Goal: Information Seeking & Learning: Learn about a topic

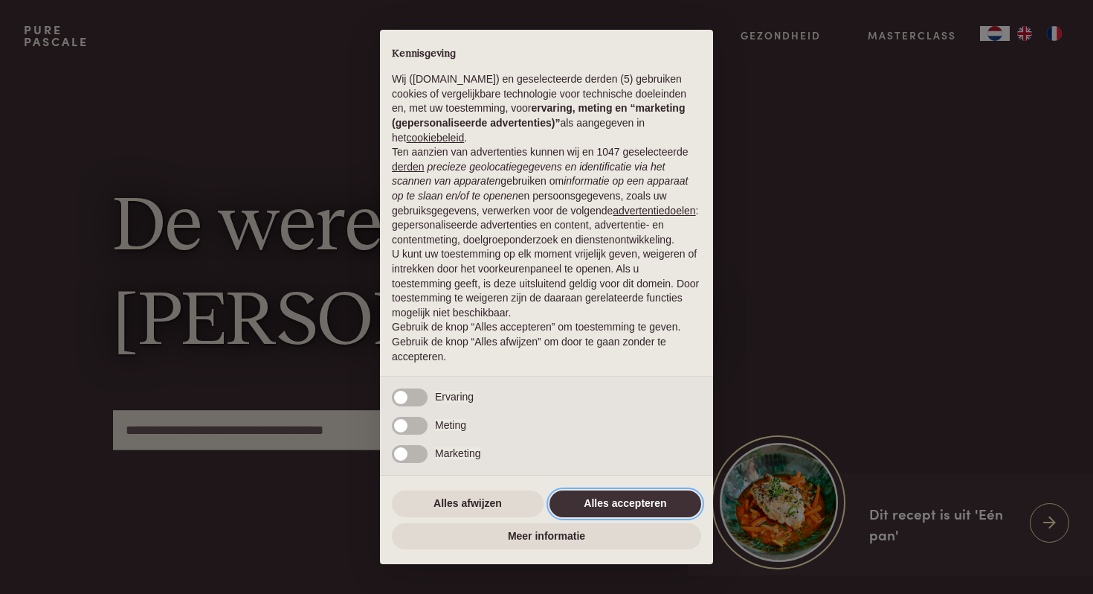
click at [599, 505] on button "Alles accepteren" at bounding box center [626, 503] width 152 height 27
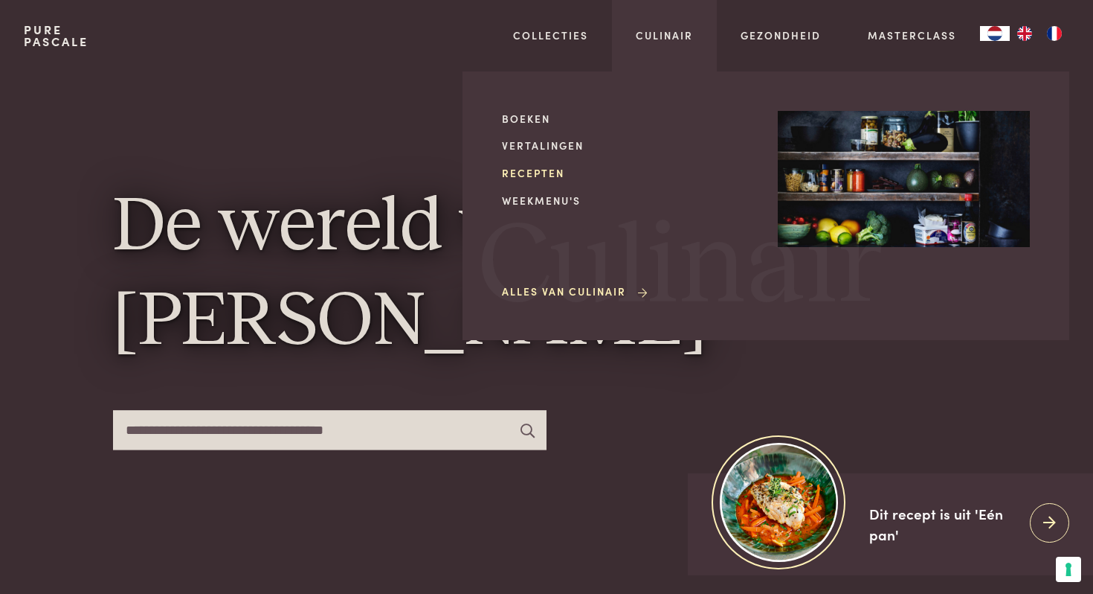
click at [535, 173] on link "Recepten" at bounding box center [628, 173] width 252 height 16
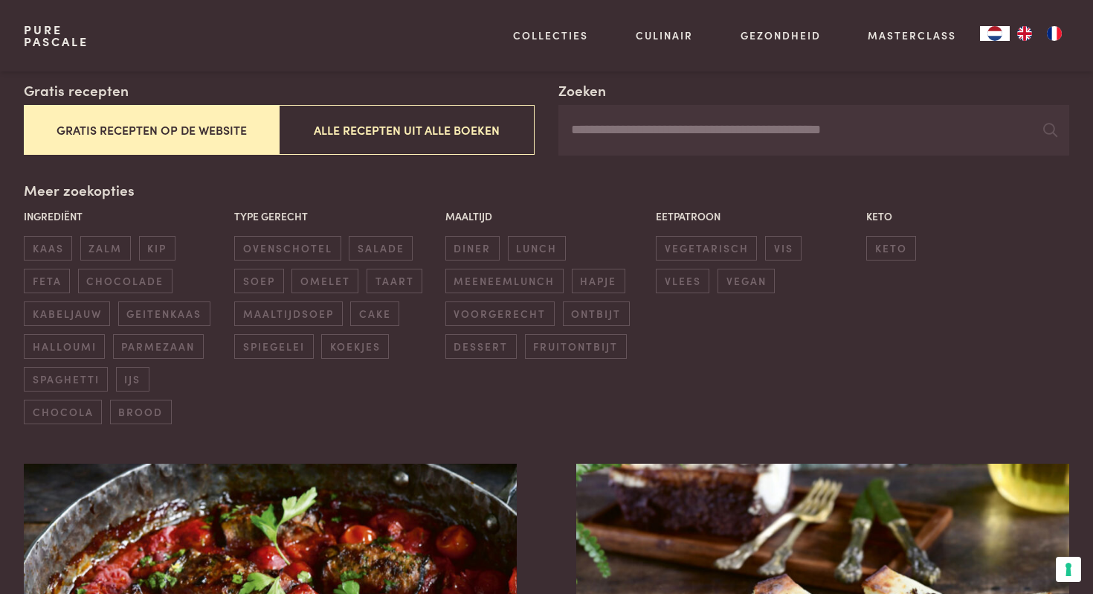
scroll to position [261, 0]
click at [463, 245] on span "diner" at bounding box center [473, 249] width 54 height 25
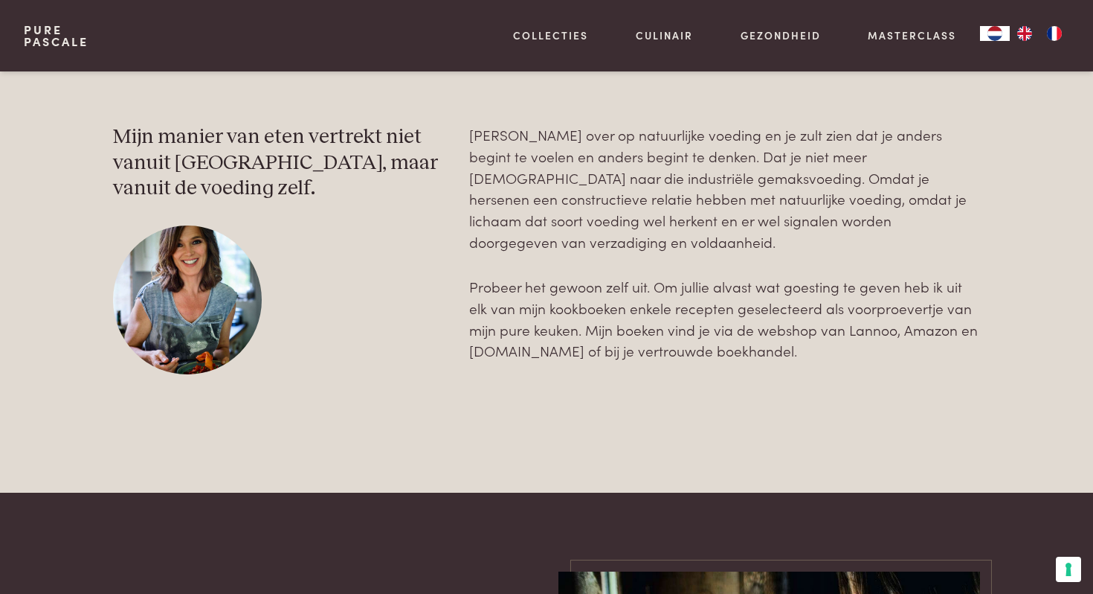
scroll to position [4725, 0]
